Goal: Obtain resource: Download file/media

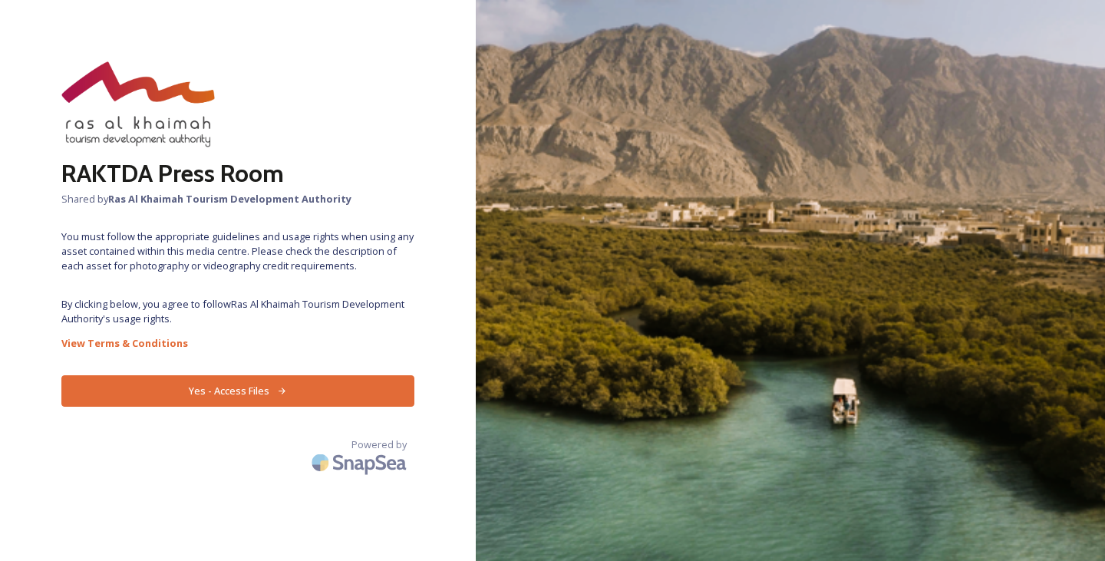
click at [261, 375] on button "Yes - Access Files" at bounding box center [237, 390] width 353 height 31
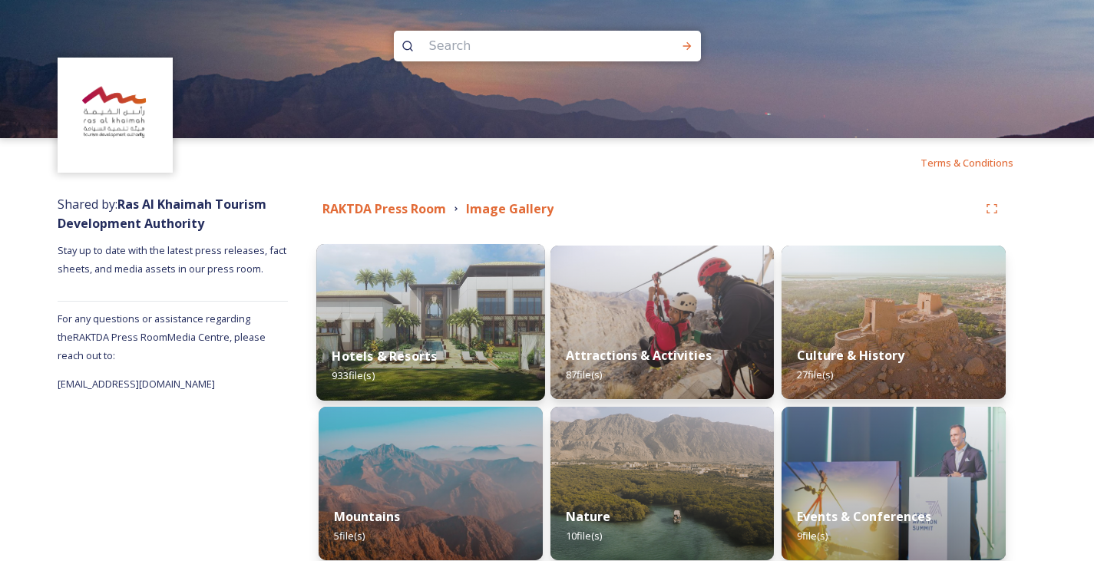
click at [422, 339] on div "Hotels & Resorts 933 file(s)" at bounding box center [430, 366] width 229 height 70
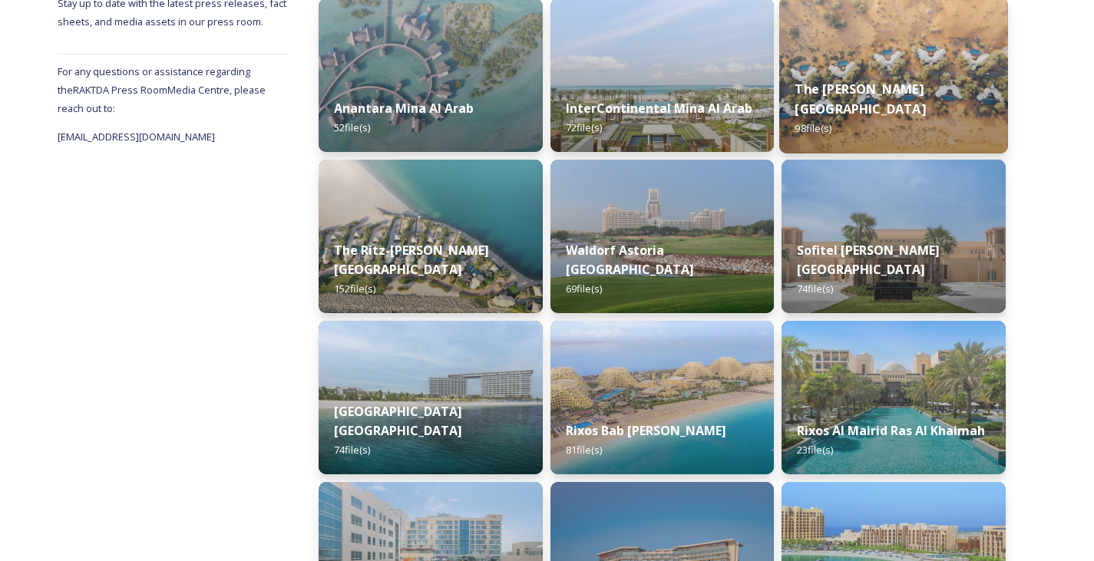
scroll to position [554, 0]
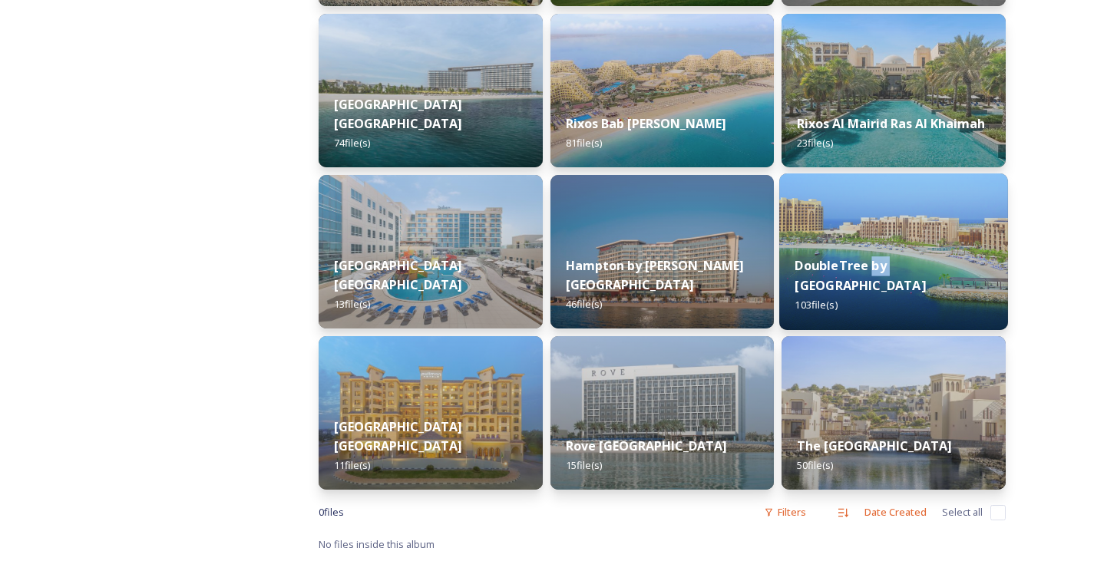
click at [880, 269] on strong "DoubleTree by [GEOGRAPHIC_DATA]" at bounding box center [860, 275] width 130 height 37
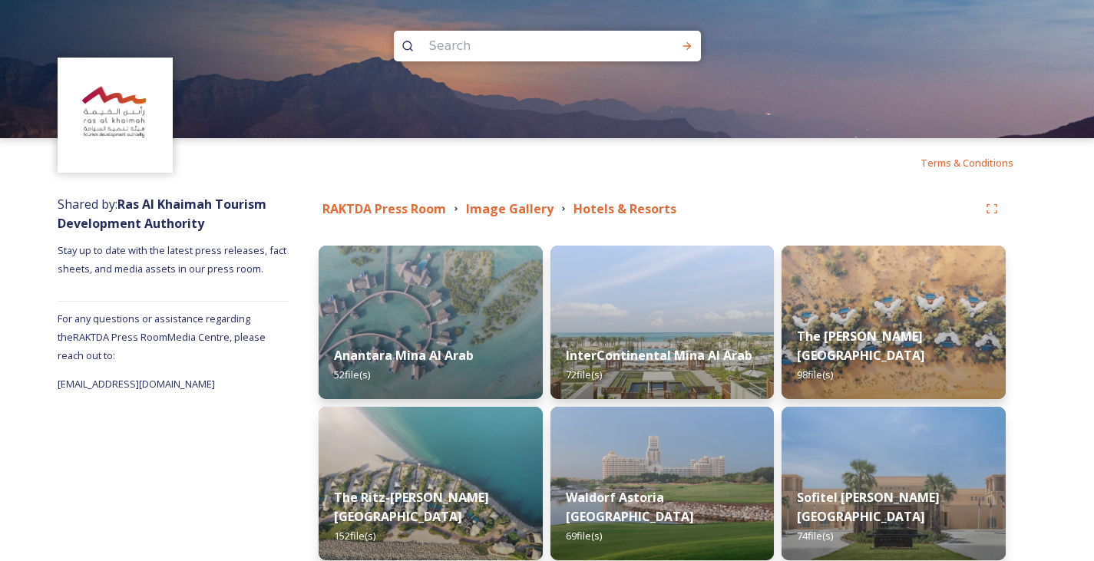
scroll to position [398, 0]
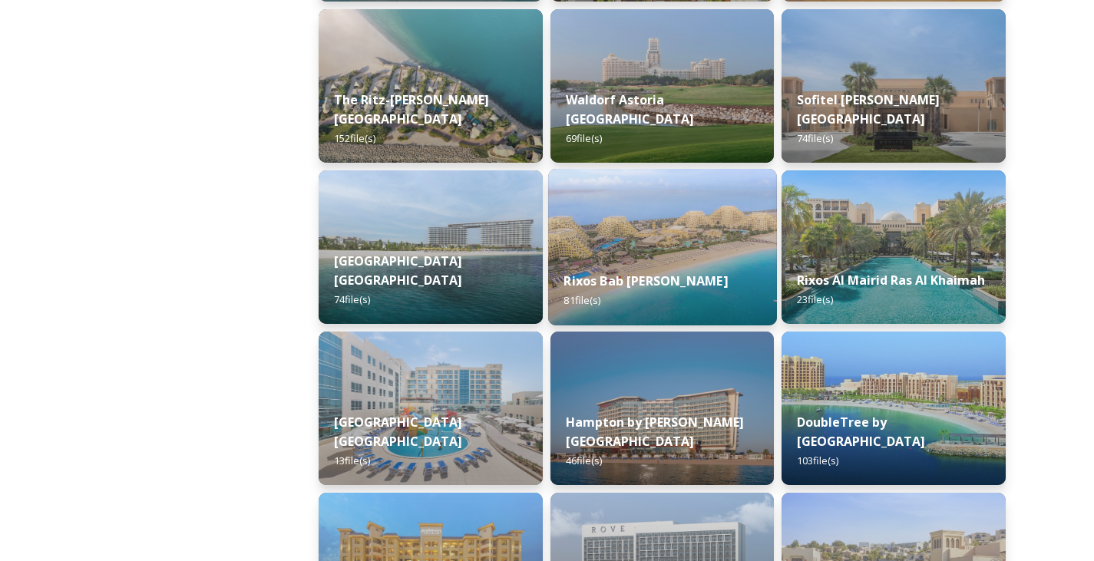
click at [649, 245] on img at bounding box center [662, 247] width 229 height 157
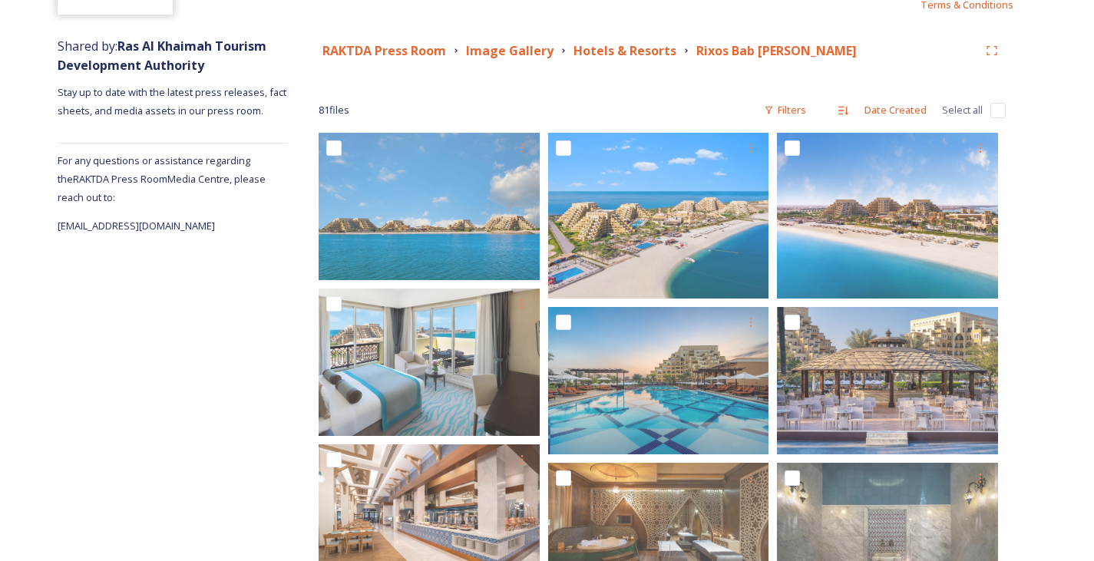
scroll to position [154, 0]
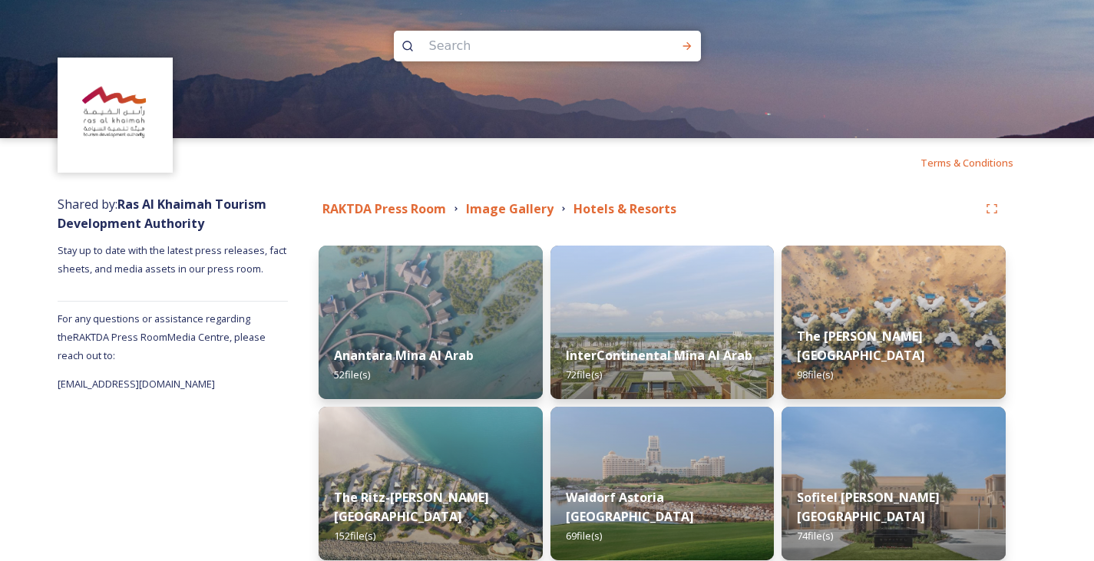
scroll to position [554, 0]
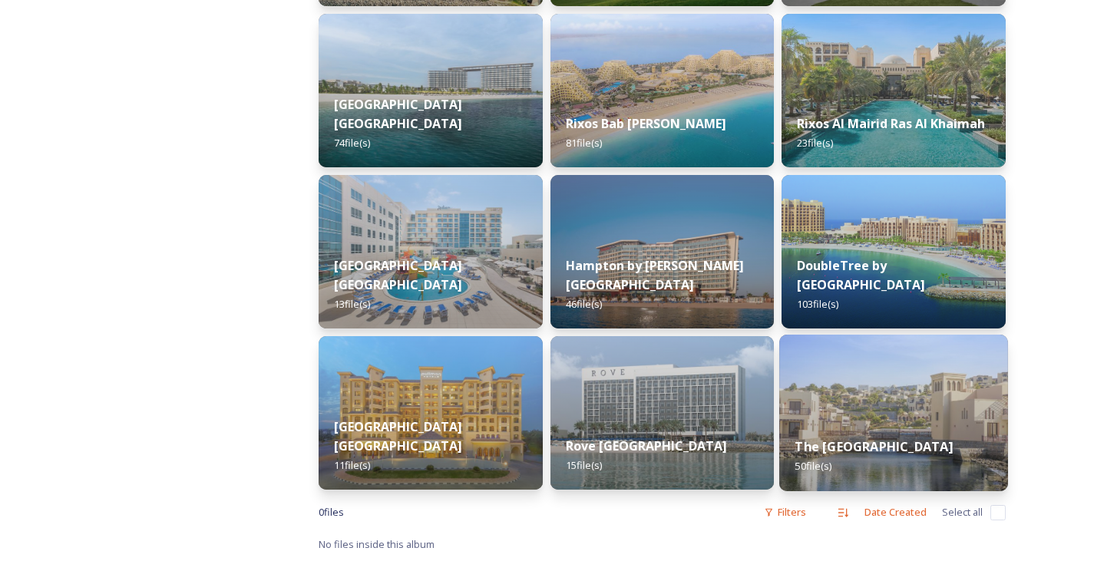
click at [887, 404] on img at bounding box center [893, 413] width 229 height 157
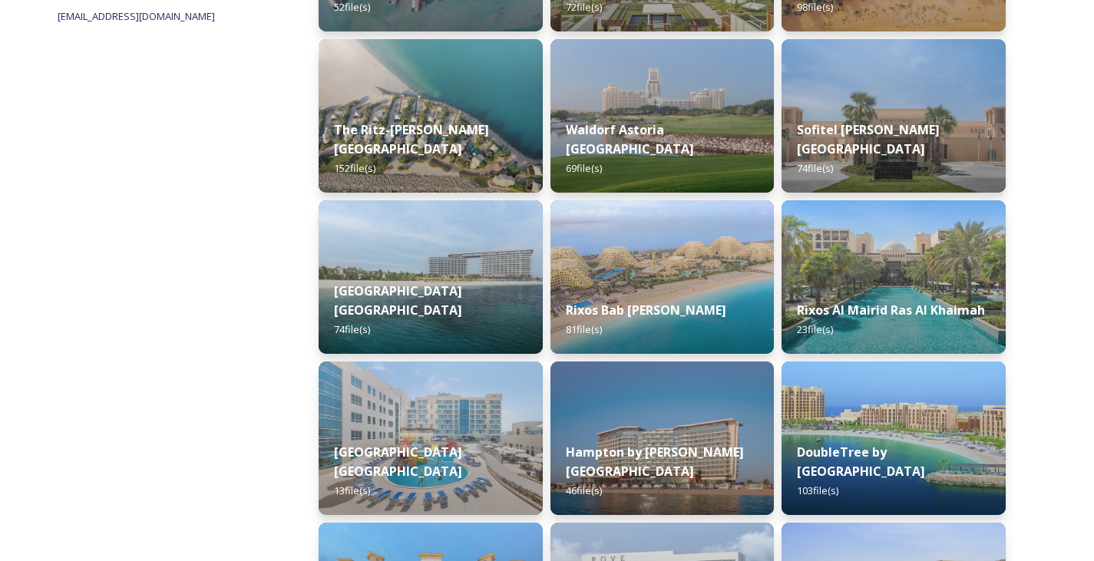
scroll to position [384, 0]
